Goal: Check status

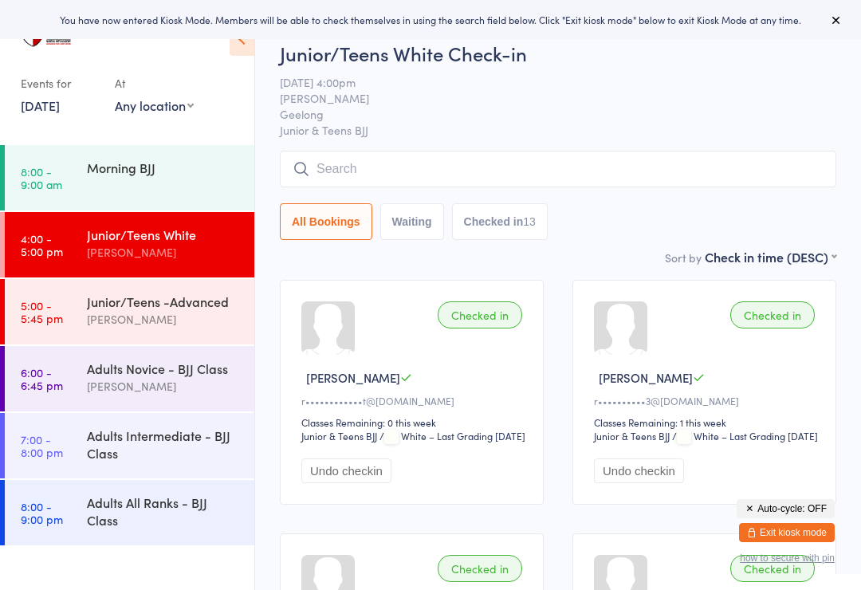
click at [395, 161] on input "search" at bounding box center [558, 169] width 557 height 37
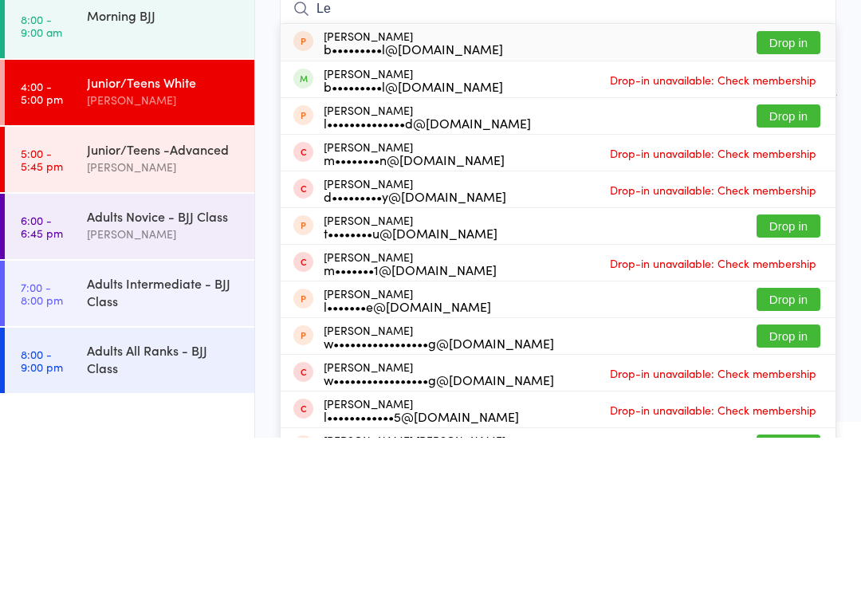
type input "L"
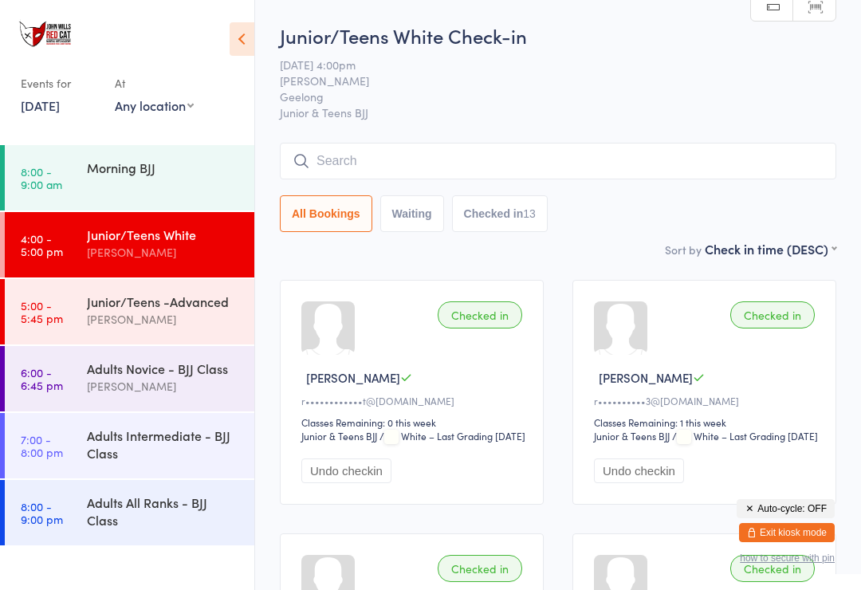
click at [56, 106] on link "[DATE]" at bounding box center [40, 106] width 39 height 18
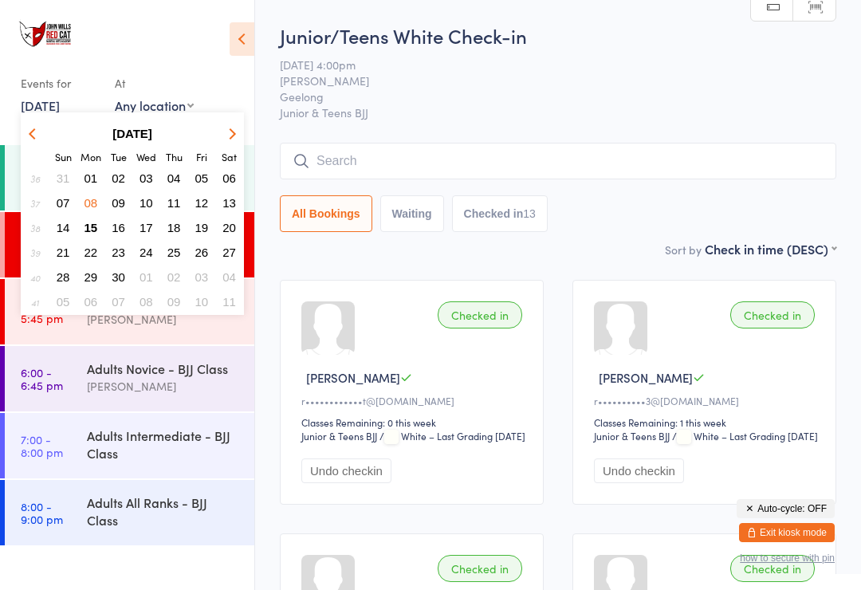
click at [97, 229] on span "15" at bounding box center [92, 228] width 14 height 14
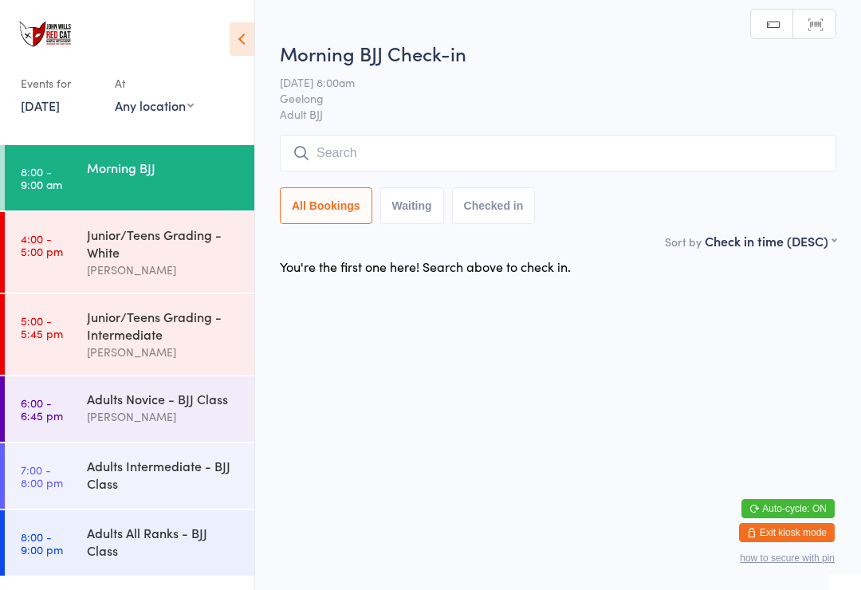
click at [105, 250] on div "Junior/Teens Grading - White" at bounding box center [164, 243] width 154 height 35
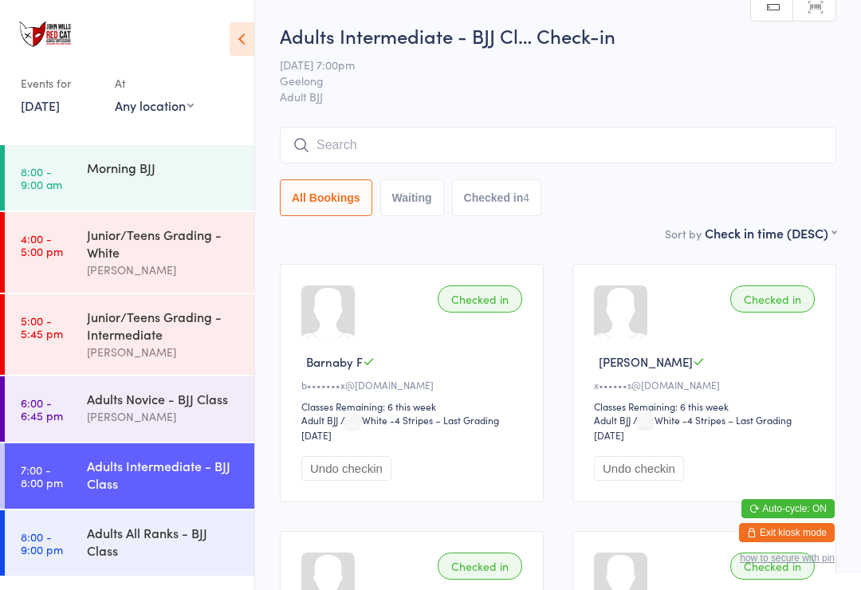
click at [60, 105] on link "[DATE]" at bounding box center [40, 106] width 39 height 18
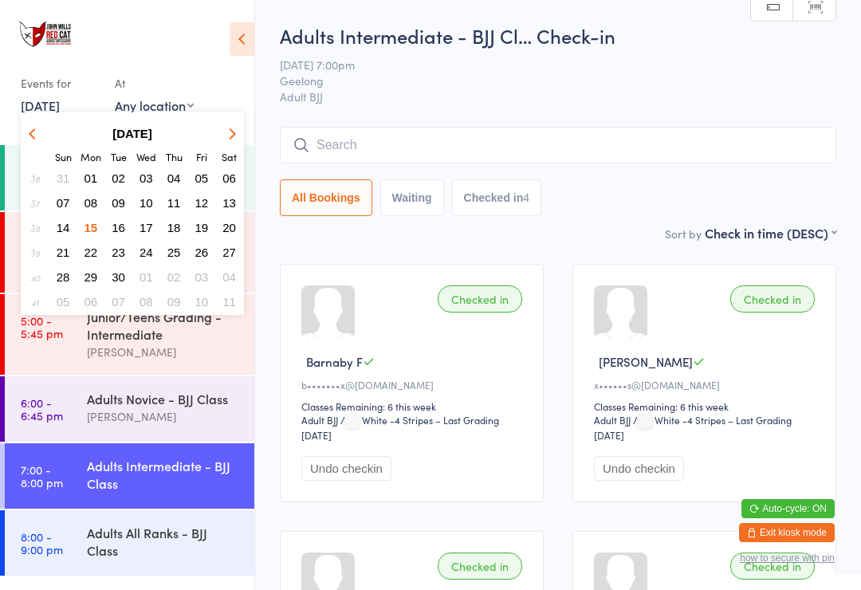
click at [151, 227] on span "17" at bounding box center [147, 228] width 14 height 14
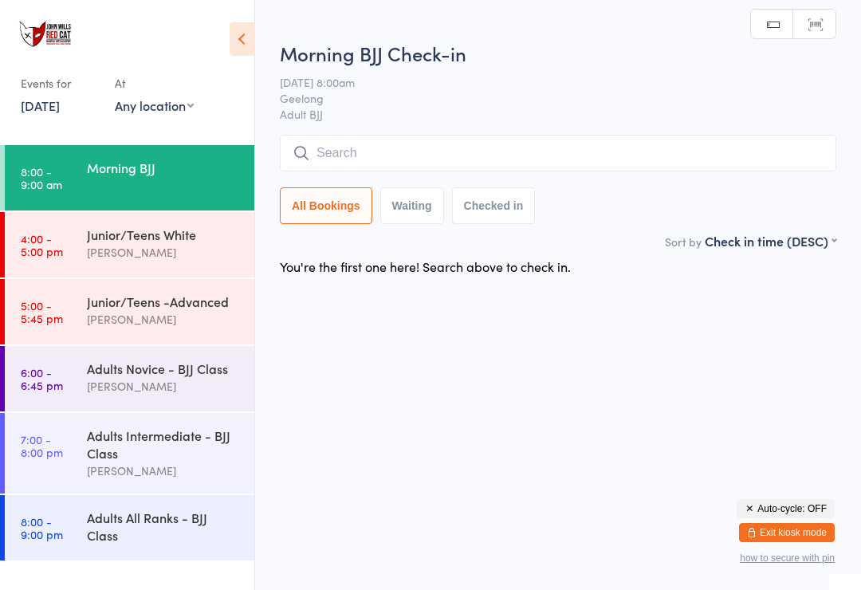
click at [198, 256] on div "[PERSON_NAME]" at bounding box center [164, 252] width 154 height 18
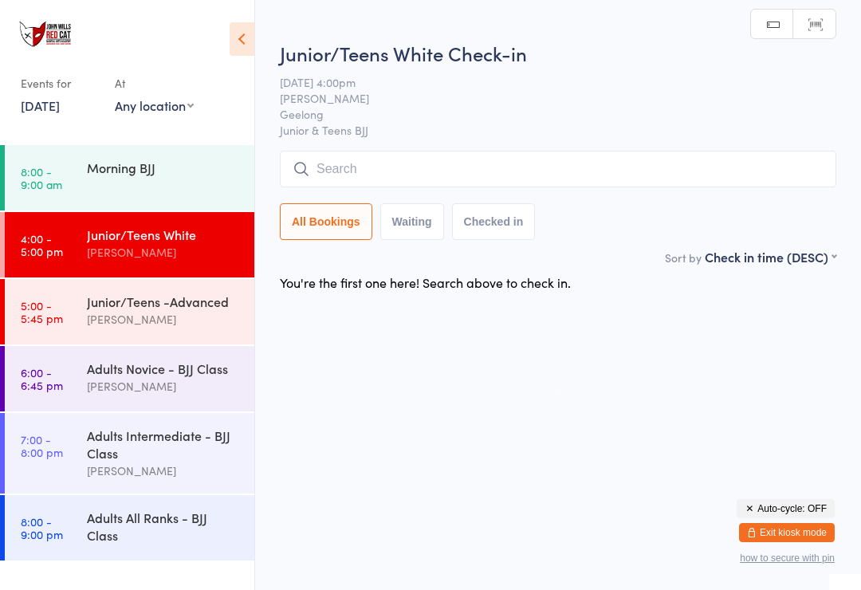
click at [630, 160] on input "search" at bounding box center [558, 169] width 557 height 37
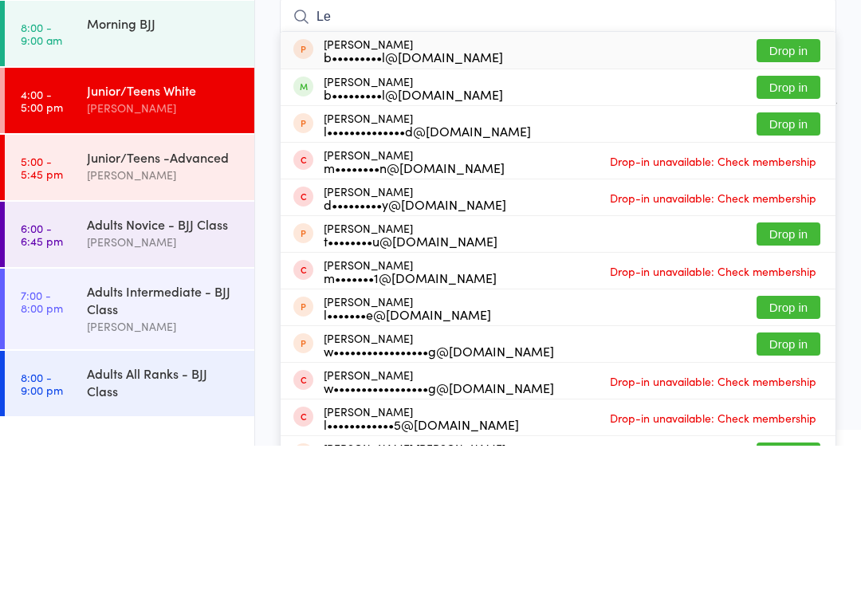
type input "L"
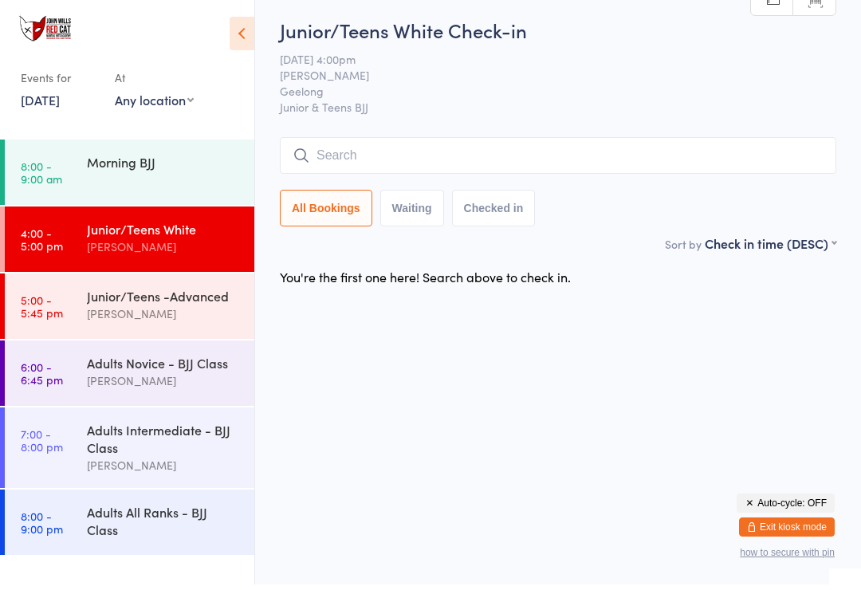
click at [60, 97] on link "[DATE]" at bounding box center [40, 106] width 39 height 18
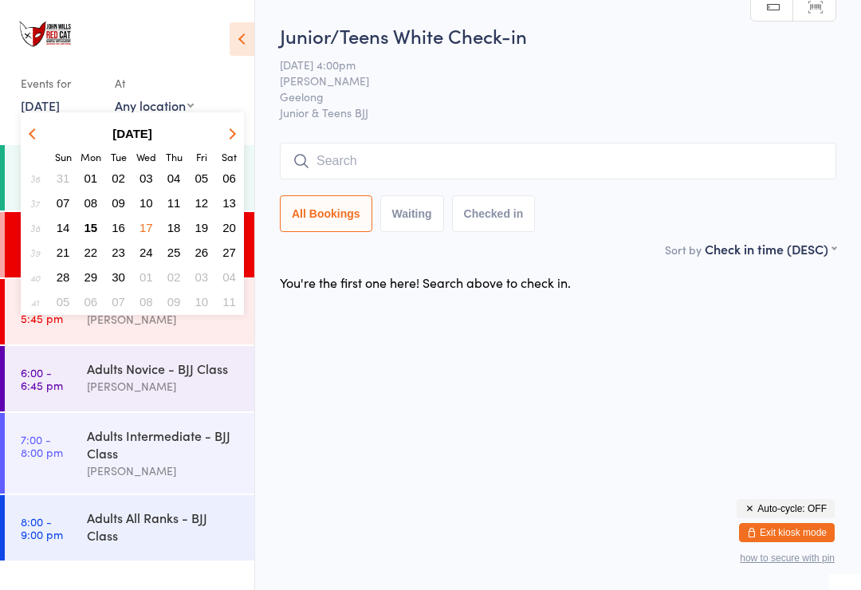
click at [89, 228] on span "15" at bounding box center [92, 228] width 14 height 14
